Goal: Task Accomplishment & Management: Complete application form

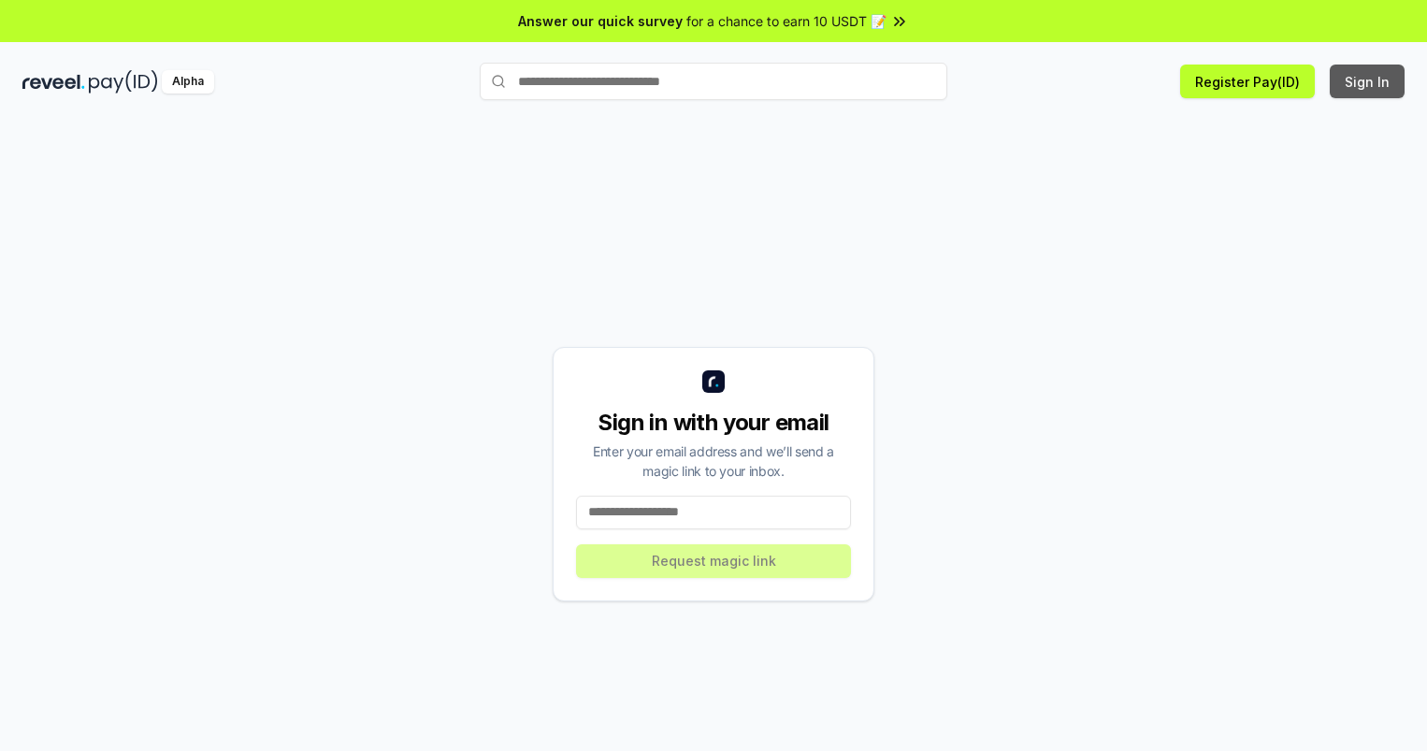
click at [1368, 81] on button "Sign In" at bounding box center [1367, 82] width 75 height 34
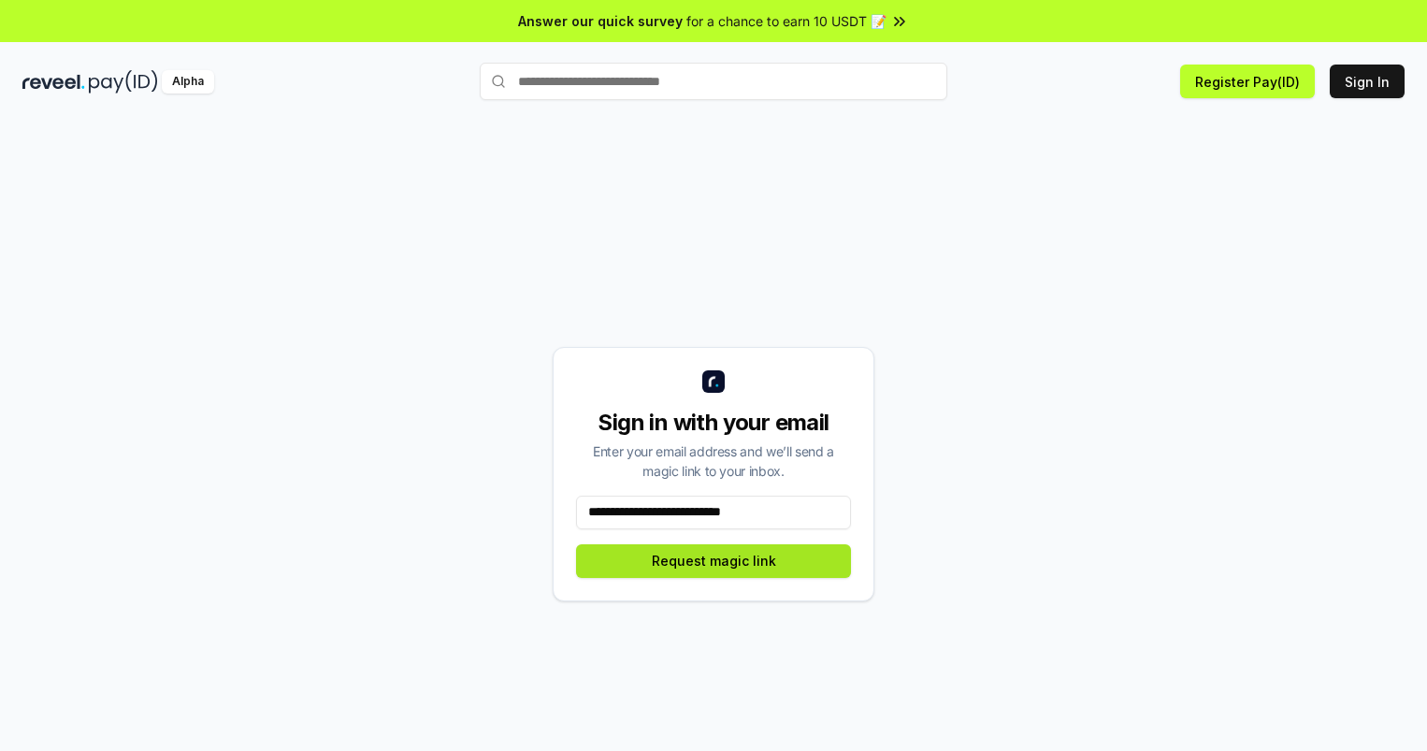
type input "**********"
click at [714, 560] on button "Request magic link" at bounding box center [713, 561] width 275 height 34
